Goal: Information Seeking & Learning: Learn about a topic

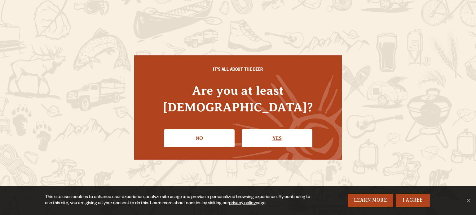
click at [276, 131] on link "Yes" at bounding box center [277, 139] width 71 height 18
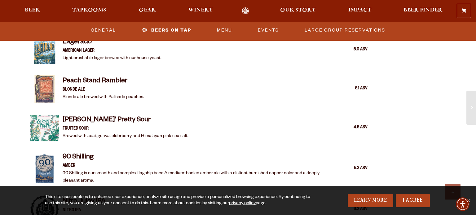
scroll to position [886, 0]
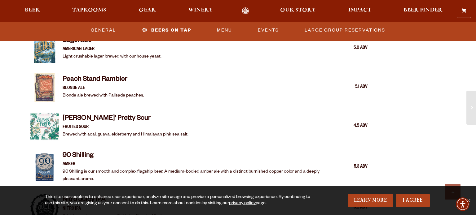
click at [22, 187] on div "For the Love of Pizza and Beer Our second [GEOGRAPHIC_DATA] location includes t…" at bounding box center [199, 90] width 368 height 1333
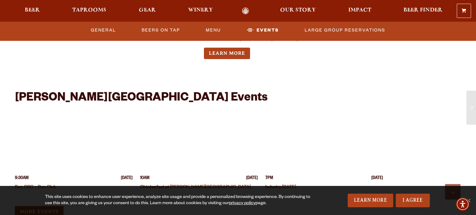
scroll to position [1388, 0]
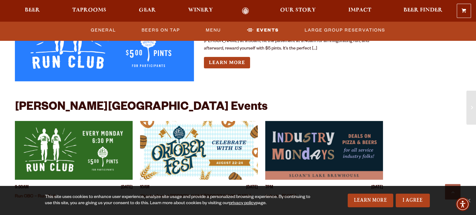
click at [230, 152] on img "View event details" at bounding box center [199, 150] width 118 height 59
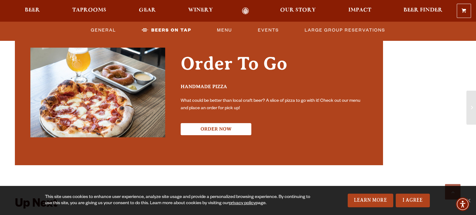
scroll to position [1161, 0]
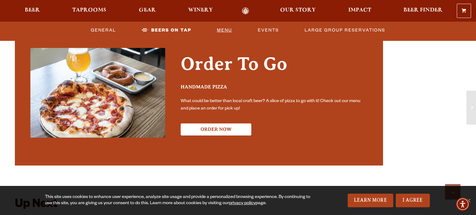
click at [221, 29] on link "Menu" at bounding box center [225, 30] width 20 height 14
